Goal: Information Seeking & Learning: Learn about a topic

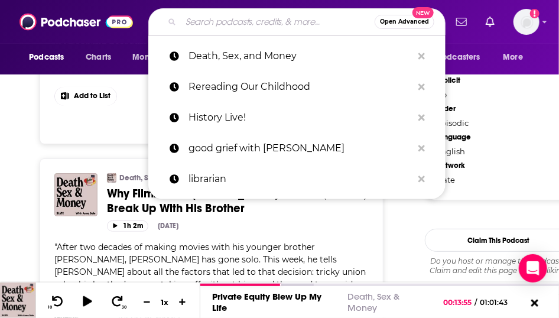
click at [210, 24] on input "Search podcasts, credits, & more..." at bounding box center [278, 21] width 194 height 19
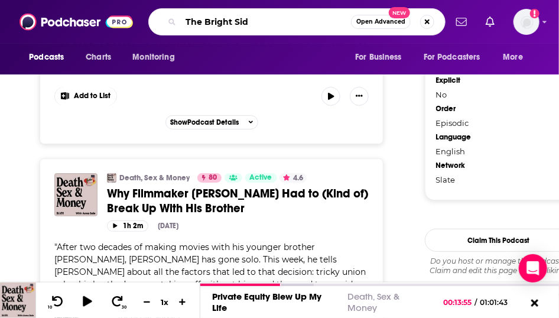
type input "The Bright Side"
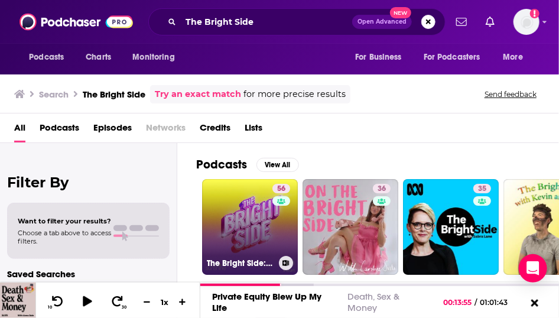
click at [273, 227] on link "56 The Bright Side: A Hello Sunshine Podcast" at bounding box center [250, 227] width 96 height 96
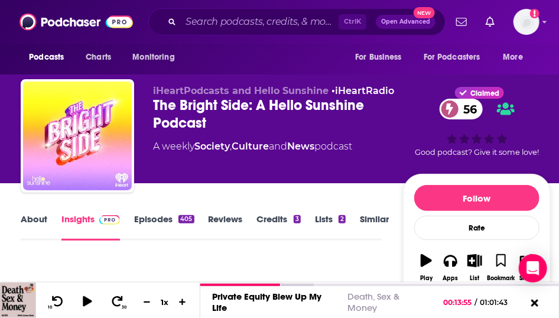
click at [24, 241] on link "About" at bounding box center [34, 226] width 27 height 27
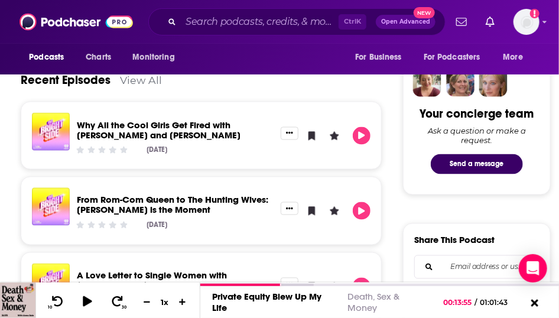
scroll to position [278, 0]
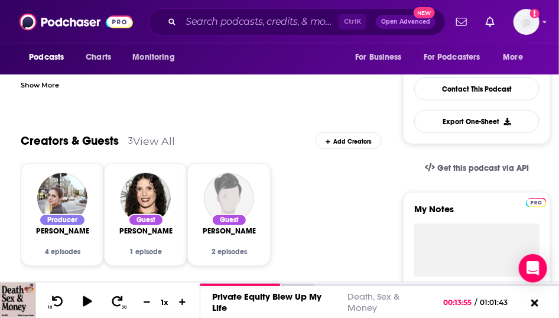
click at [59, 90] on div "Show More" at bounding box center [40, 84] width 38 height 11
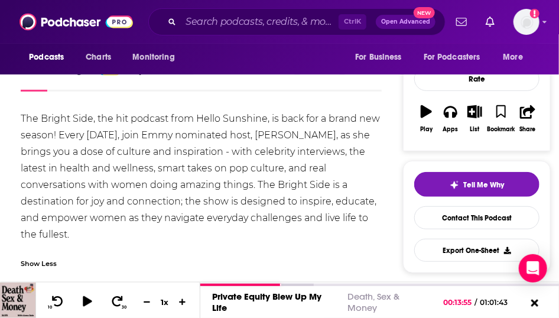
scroll to position [0, 0]
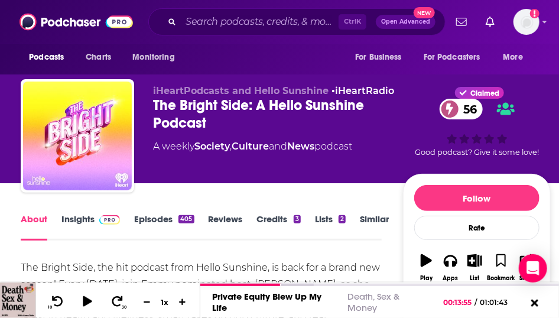
click at [176, 236] on link "Episodes 405" at bounding box center [164, 226] width 60 height 27
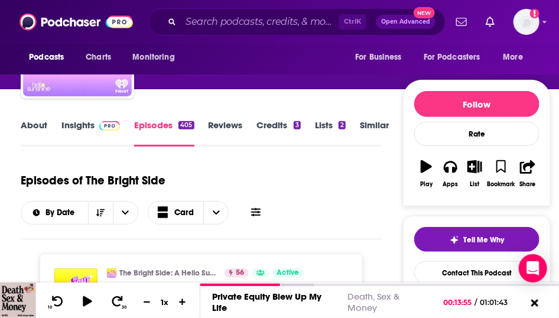
scroll to position [1, 0]
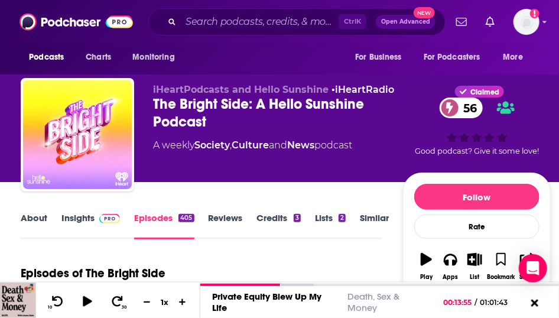
click at [93, 240] on link "Insights" at bounding box center [91, 225] width 59 height 27
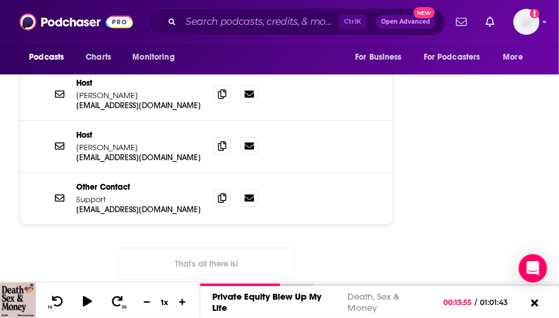
scroll to position [1111, 0]
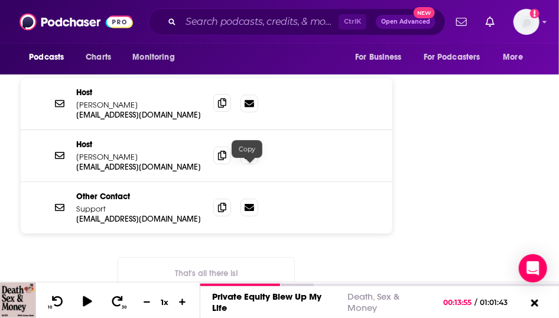
click at [227, 108] on icon at bounding box center [222, 102] width 8 height 9
click at [227, 160] on icon at bounding box center [222, 154] width 8 height 9
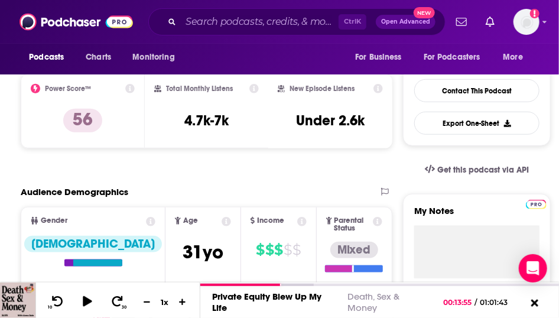
scroll to position [0, 0]
